Goal: Task Accomplishment & Management: Use online tool/utility

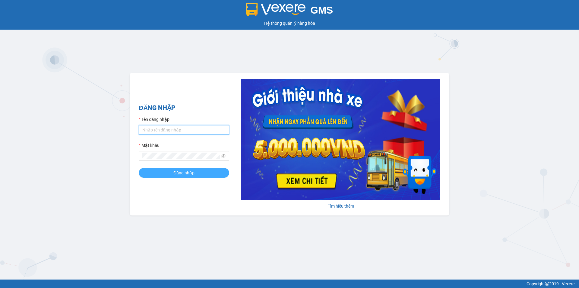
type input "dtchinh.thoidai"
click at [198, 174] on button "Đăng nhập" at bounding box center [184, 173] width 91 height 10
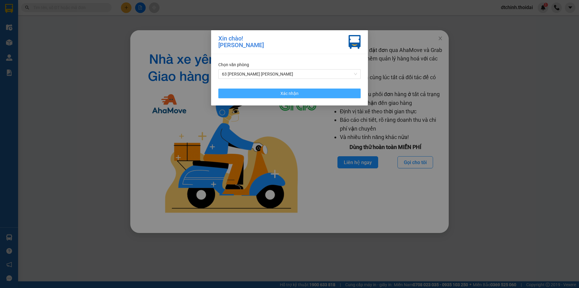
click at [303, 91] on button "Xác nhận" at bounding box center [289, 93] width 142 height 10
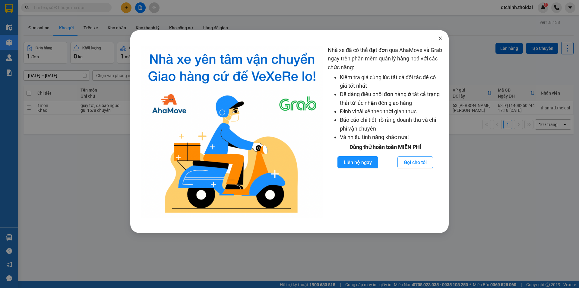
click at [439, 37] on icon "close" at bounding box center [440, 39] width 3 height 4
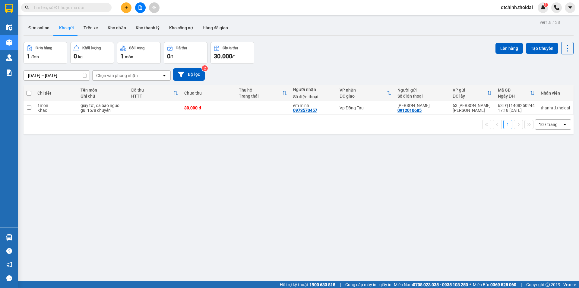
click at [166, 156] on div "ver 1.8.138 Đơn online Kho gửi Trên xe Kho [PERSON_NAME] [PERSON_NAME] [PERSON_…" at bounding box center [298, 162] width 555 height 288
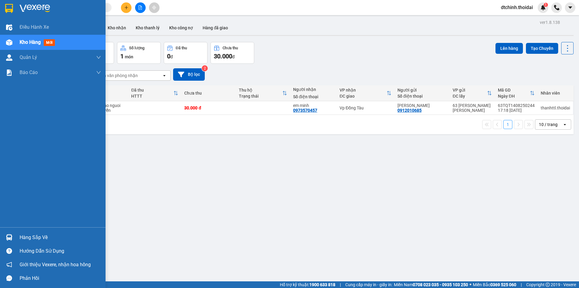
drag, startPoint x: 3, startPoint y: 124, endPoint x: 8, endPoint y: 128, distance: 7.1
click at [8, 127] on div "Điều [PERSON_NAME] xe Kho hàng mới [PERSON_NAME] [PERSON_NAME] thu hộ [PERSON_N…" at bounding box center [53, 123] width 106 height 207
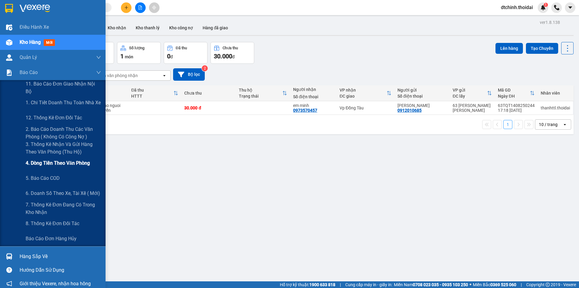
click at [79, 164] on span "4. Dòng tiền theo văn phòng" at bounding box center [58, 163] width 64 height 8
